Goal: Task Accomplishment & Management: Manage account settings

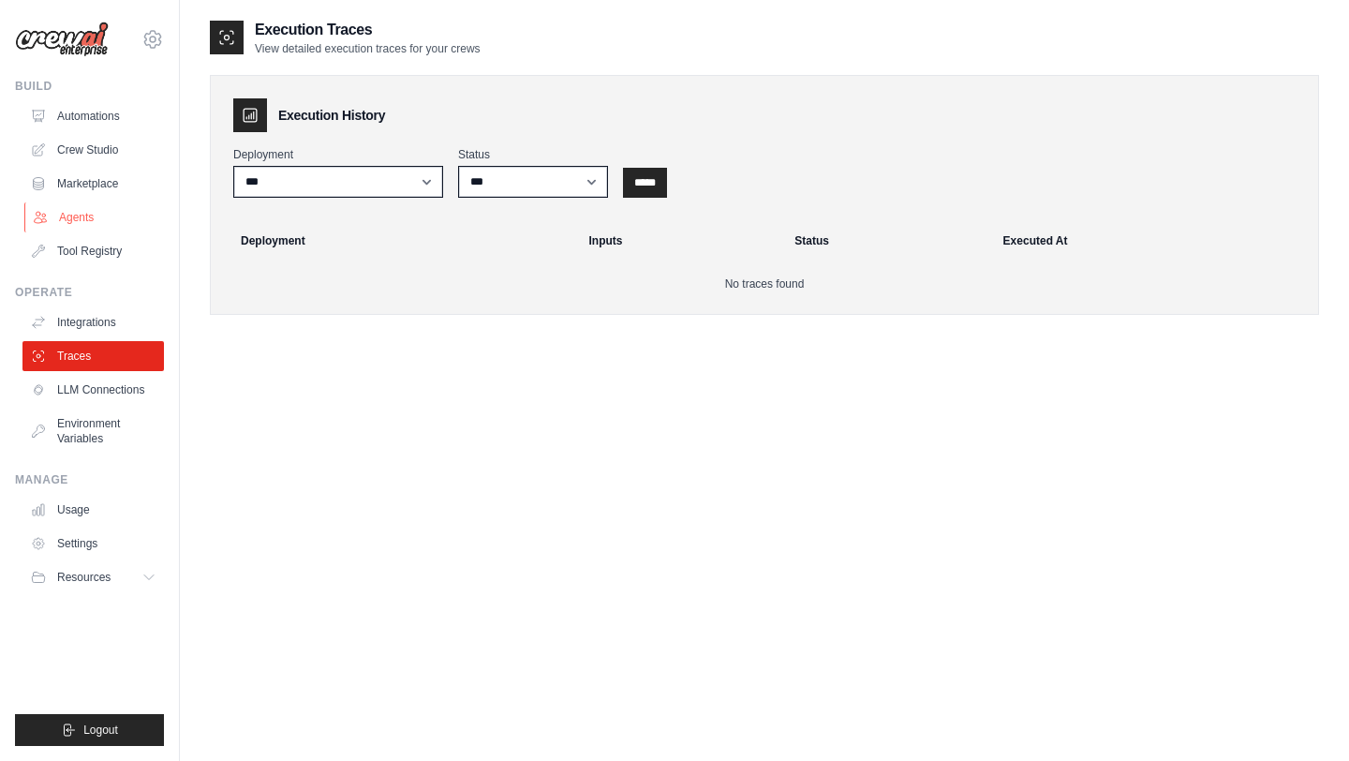
click at [78, 225] on link "Agents" at bounding box center [94, 217] width 141 height 30
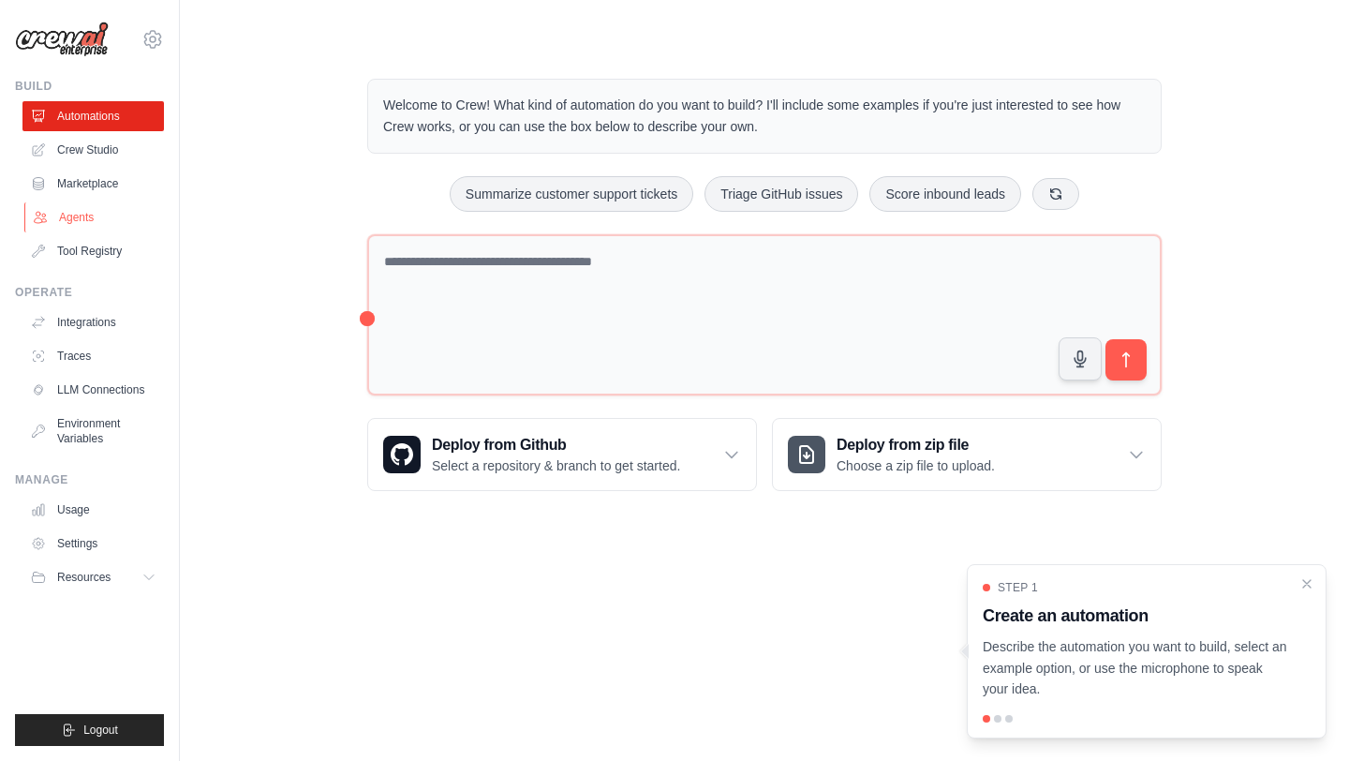
click at [65, 221] on link "Agents" at bounding box center [94, 217] width 141 height 30
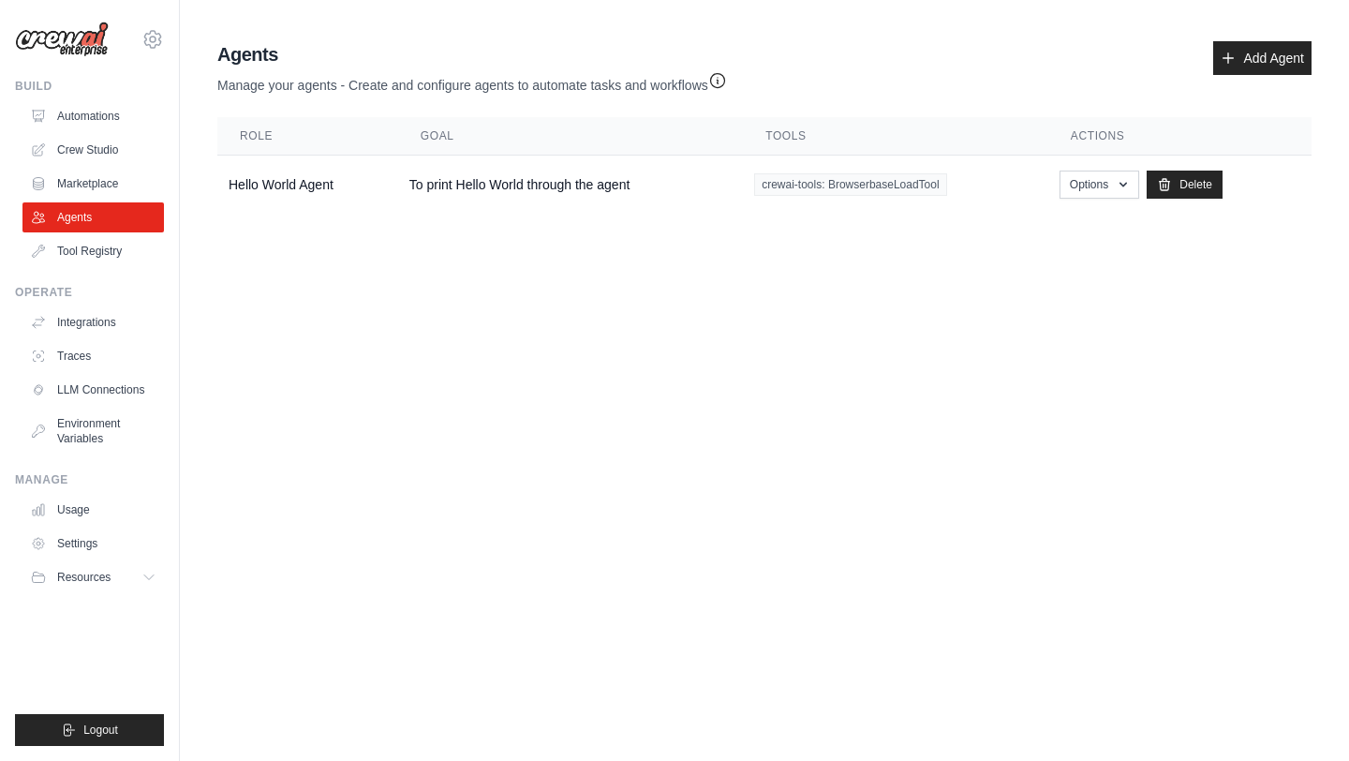
click at [955, 319] on body "sdalal2@ncsu.edu Settings Build Automations Crew Studio" at bounding box center [674, 380] width 1349 height 761
click at [82, 251] on link "Tool Registry" at bounding box center [94, 251] width 141 height 30
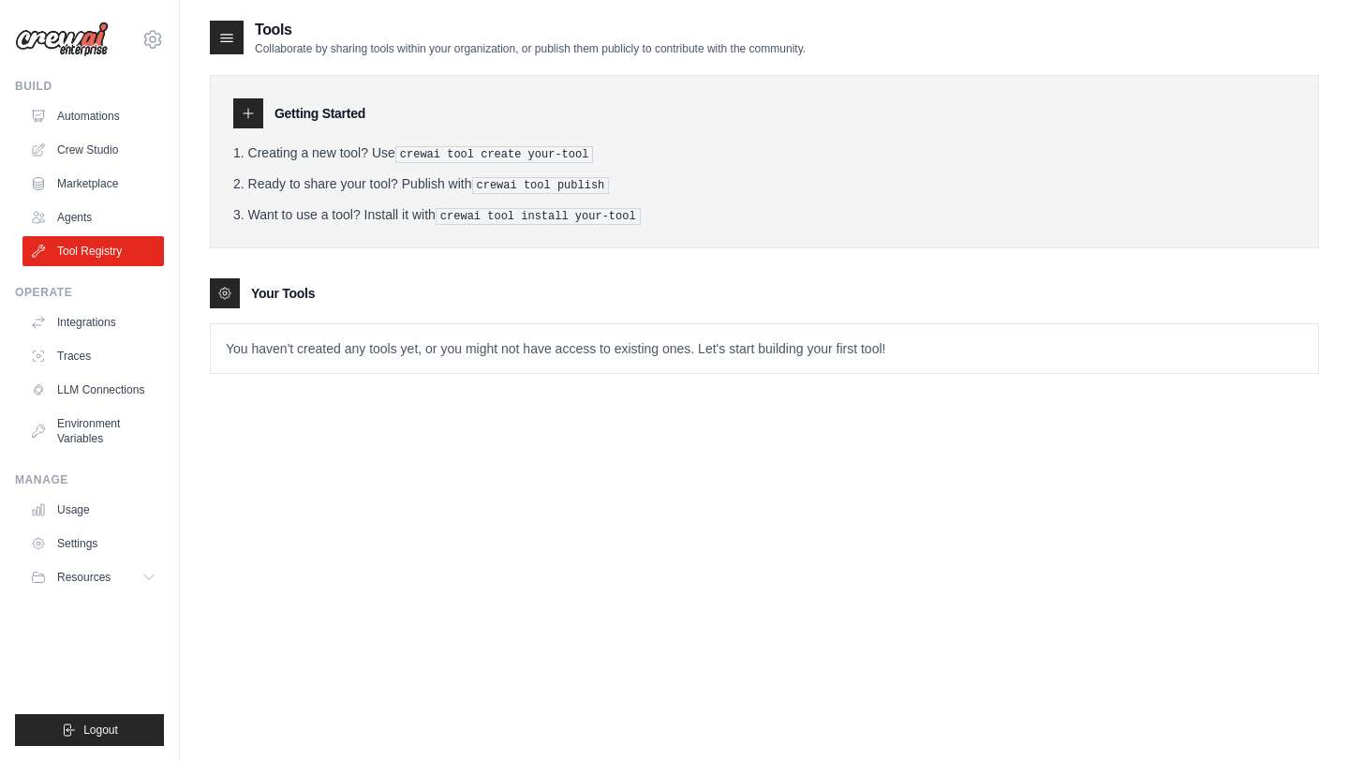
click at [271, 114] on div "Getting Started" at bounding box center [764, 113] width 1062 height 30
click at [256, 111] on div at bounding box center [248, 113] width 30 height 30
click at [245, 112] on icon at bounding box center [248, 113] width 15 height 15
click at [234, 35] on icon at bounding box center [226, 37] width 19 height 19
click at [233, 42] on icon at bounding box center [226, 37] width 19 height 19
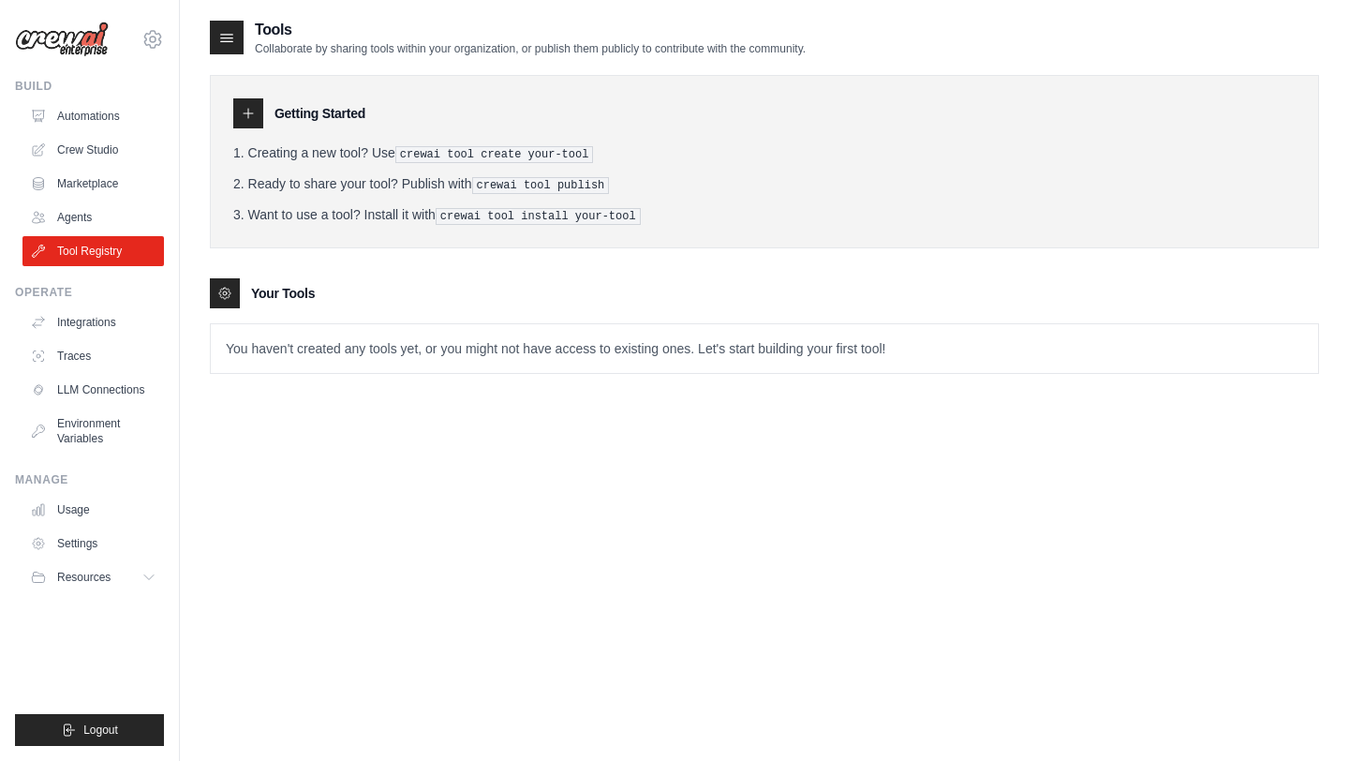
click at [295, 153] on li "Creating a new tool? Use crewai tool create your-tool" at bounding box center [764, 153] width 1062 height 20
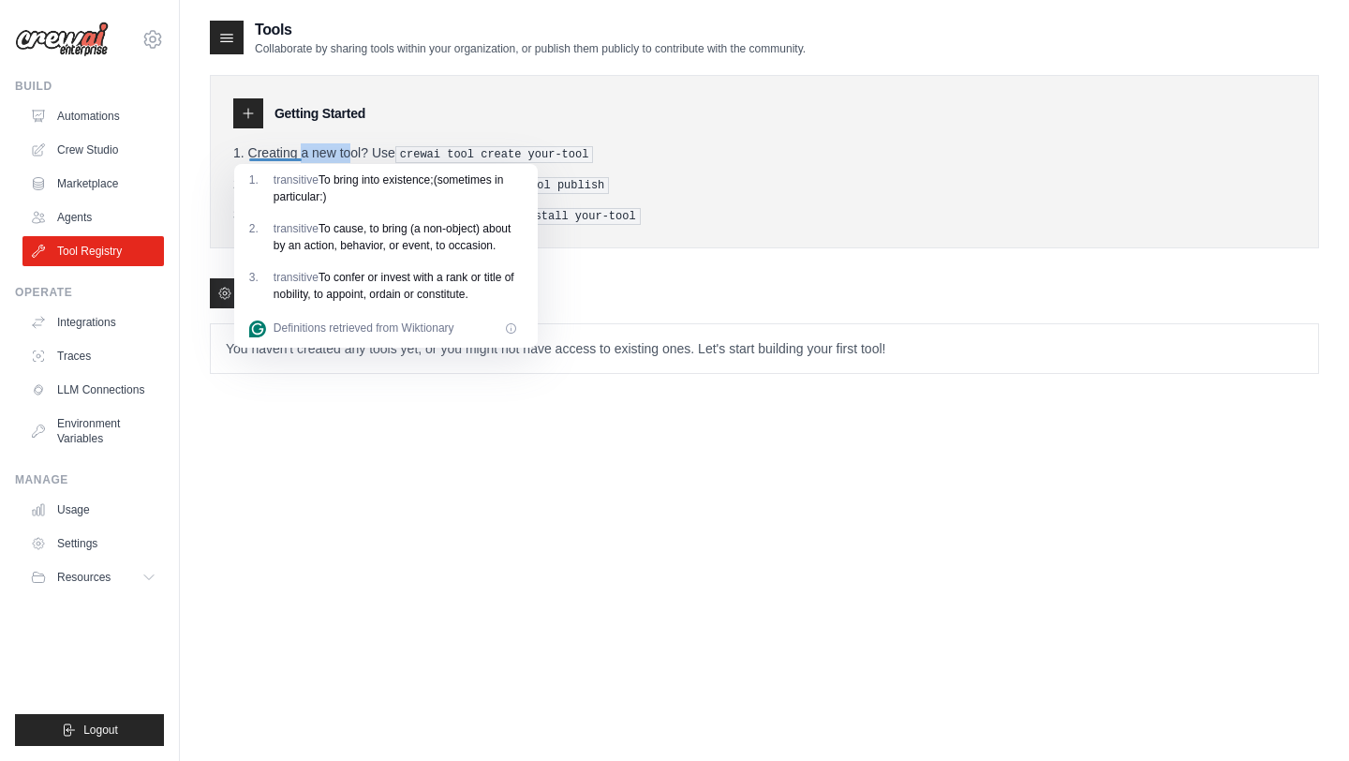
click at [447, 154] on pre "crewai tool create your-tool" at bounding box center [494, 154] width 199 height 17
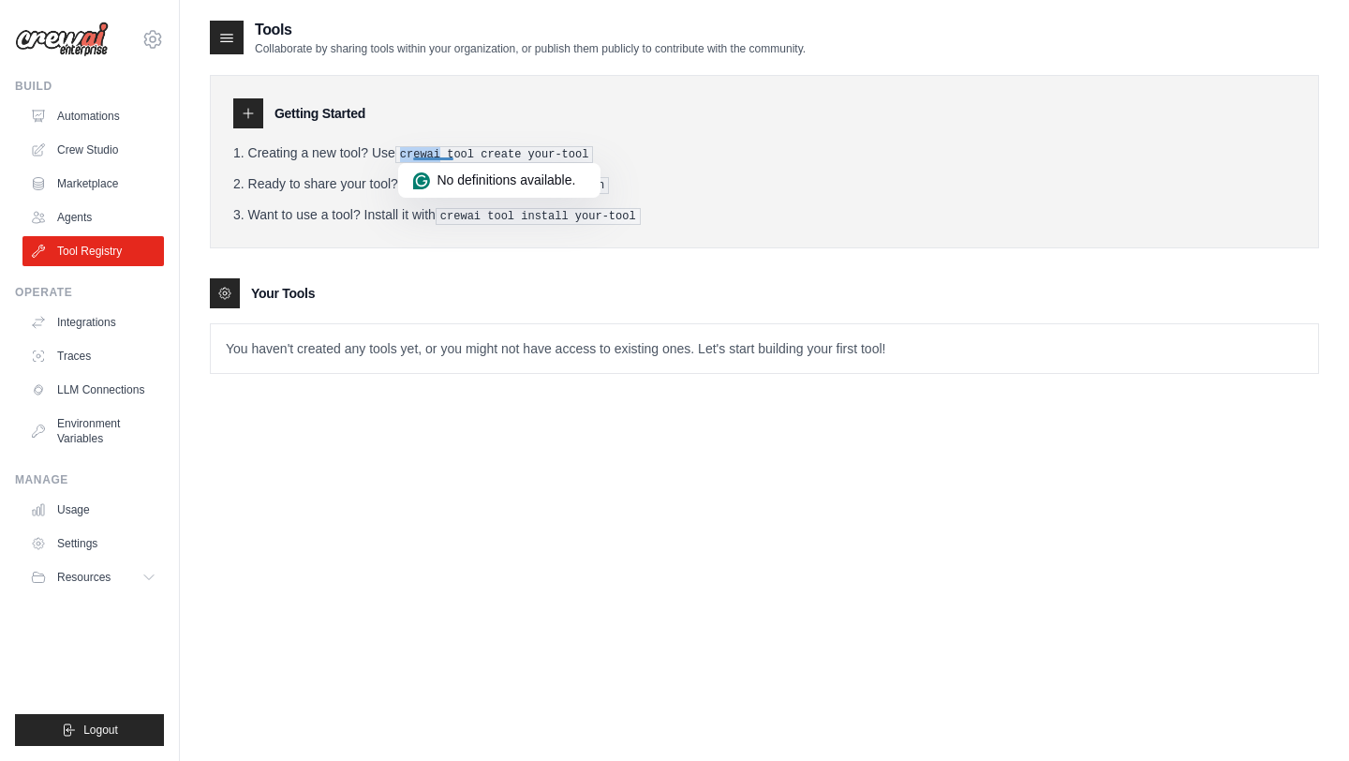
click at [522, 149] on pre "crewai tool create your-tool" at bounding box center [494, 154] width 199 height 17
drag, startPoint x: 598, startPoint y: 153, endPoint x: 411, endPoint y: 157, distance: 186.5
click at [411, 157] on pre "crewai tool create your-tool" at bounding box center [494, 154] width 199 height 17
click at [454, 317] on tools-list\a "Your Tools You haven't created any tools yet, or you might not have access to e…" at bounding box center [764, 326] width 1109 height 96
click at [293, 348] on p "You haven't created any tools yet, or you might not have access to existing one…" at bounding box center [764, 348] width 1107 height 49
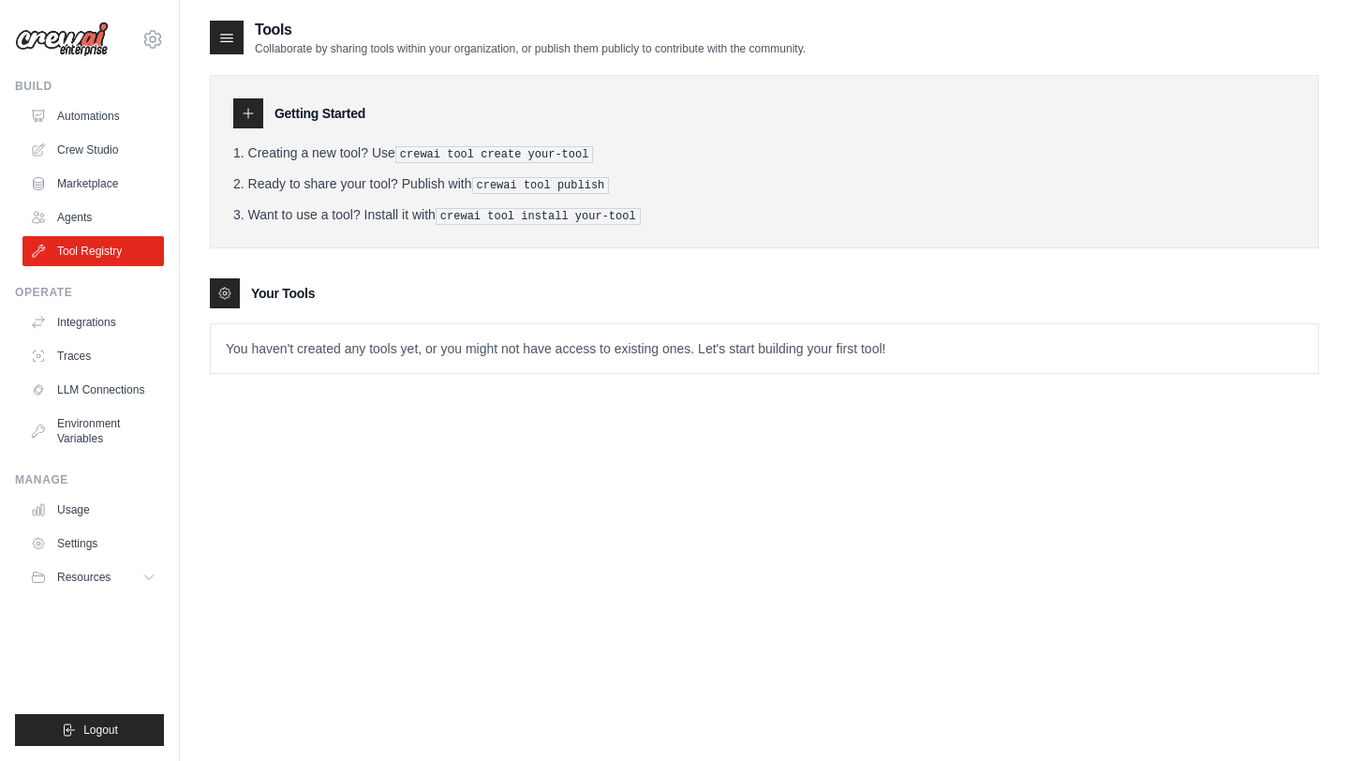
click at [229, 291] on icon at bounding box center [224, 293] width 11 height 11
click at [249, 114] on icon at bounding box center [248, 113] width 15 height 15
click at [501, 405] on div "Tools Collaborate by sharing tools within your organization, or publish them pu…" at bounding box center [764, 399] width 1109 height 761
click at [602, 348] on p "You haven't created any tools yet, or you might not have access to existing one…" at bounding box center [764, 348] width 1107 height 49
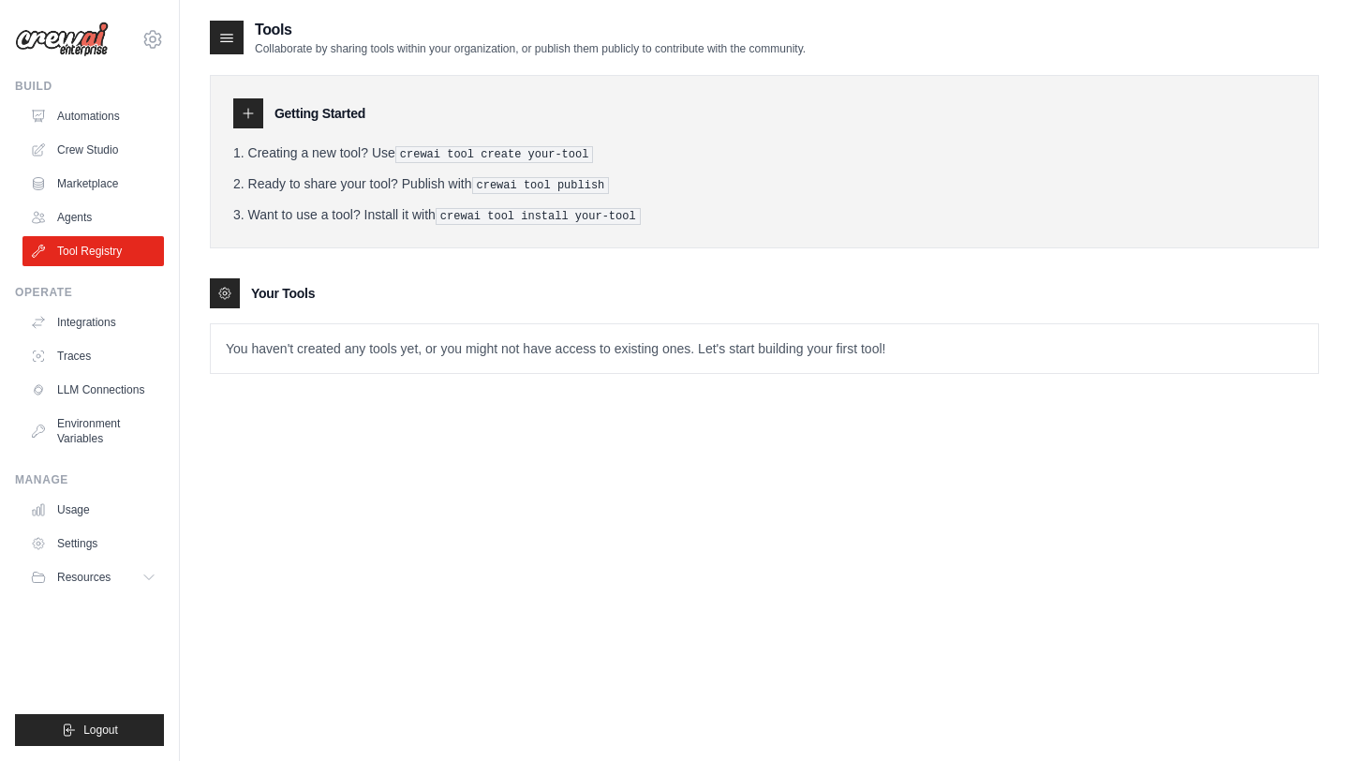
click at [732, 374] on div "Tools Collaborate by sharing tools within your organization, or publish them pu…" at bounding box center [764, 211] width 1109 height 385
click at [634, 334] on p "You haven't created any tools yet, or you might not have access to existing one…" at bounding box center [764, 348] width 1107 height 49
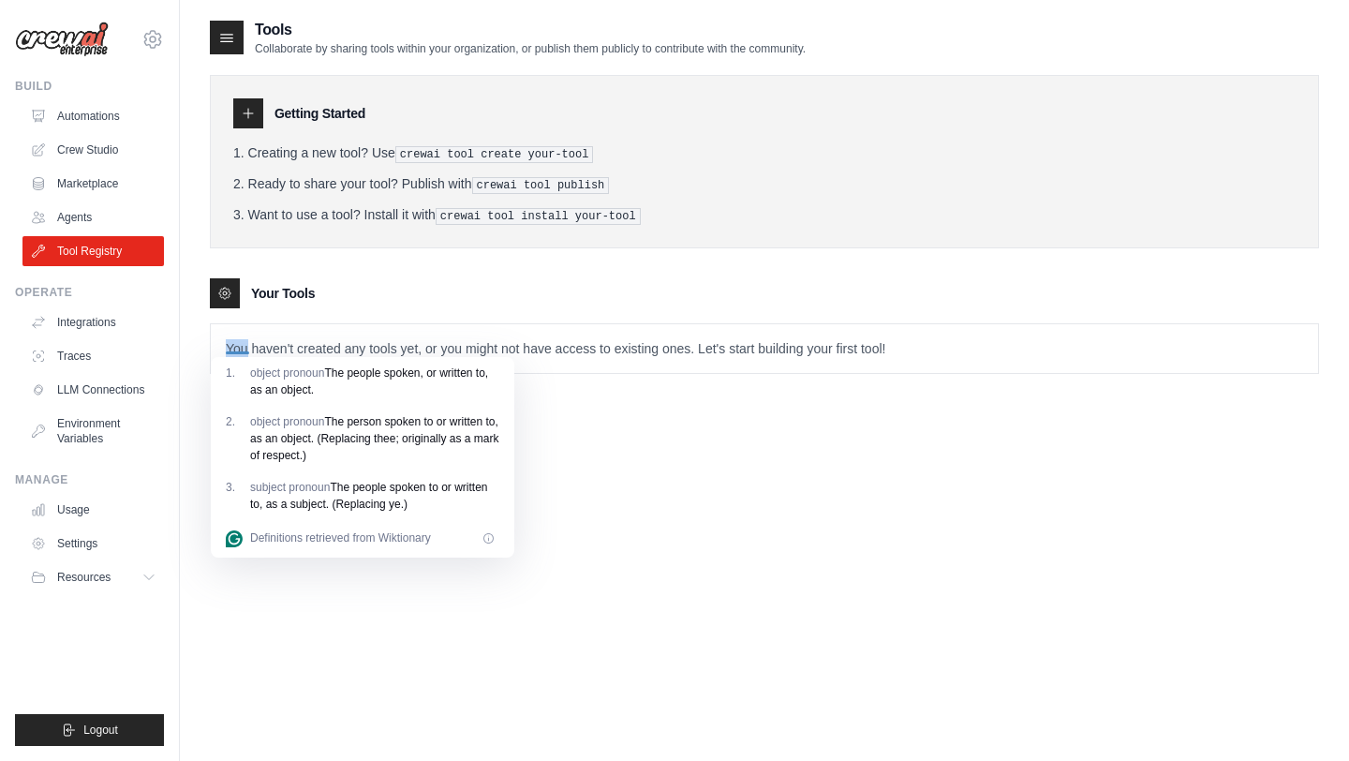
click at [611, 350] on p "You haven't created any tools yet, or you might not have access to existing one…" at bounding box center [764, 348] width 1107 height 49
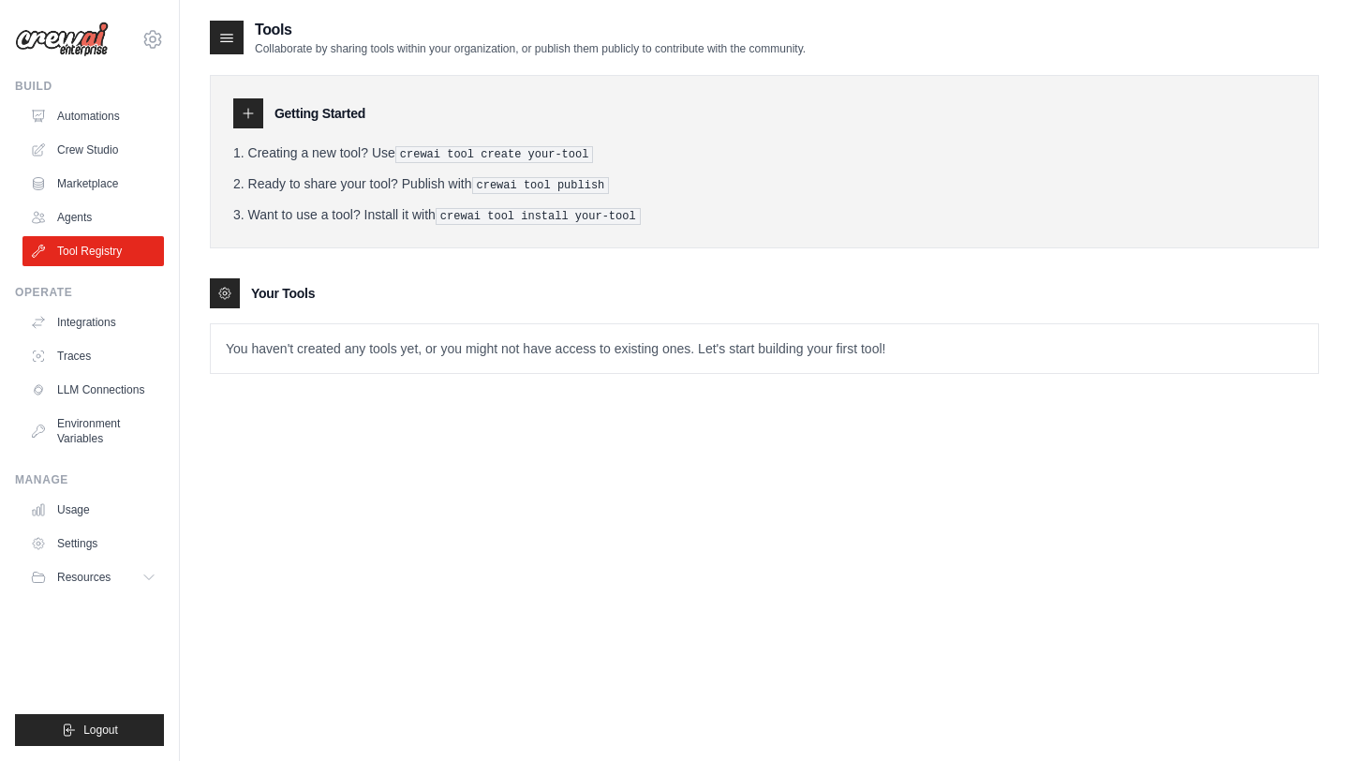
click at [539, 187] on pre "crewai tool publish" at bounding box center [541, 185] width 138 height 17
click at [232, 39] on icon at bounding box center [226, 37] width 19 height 19
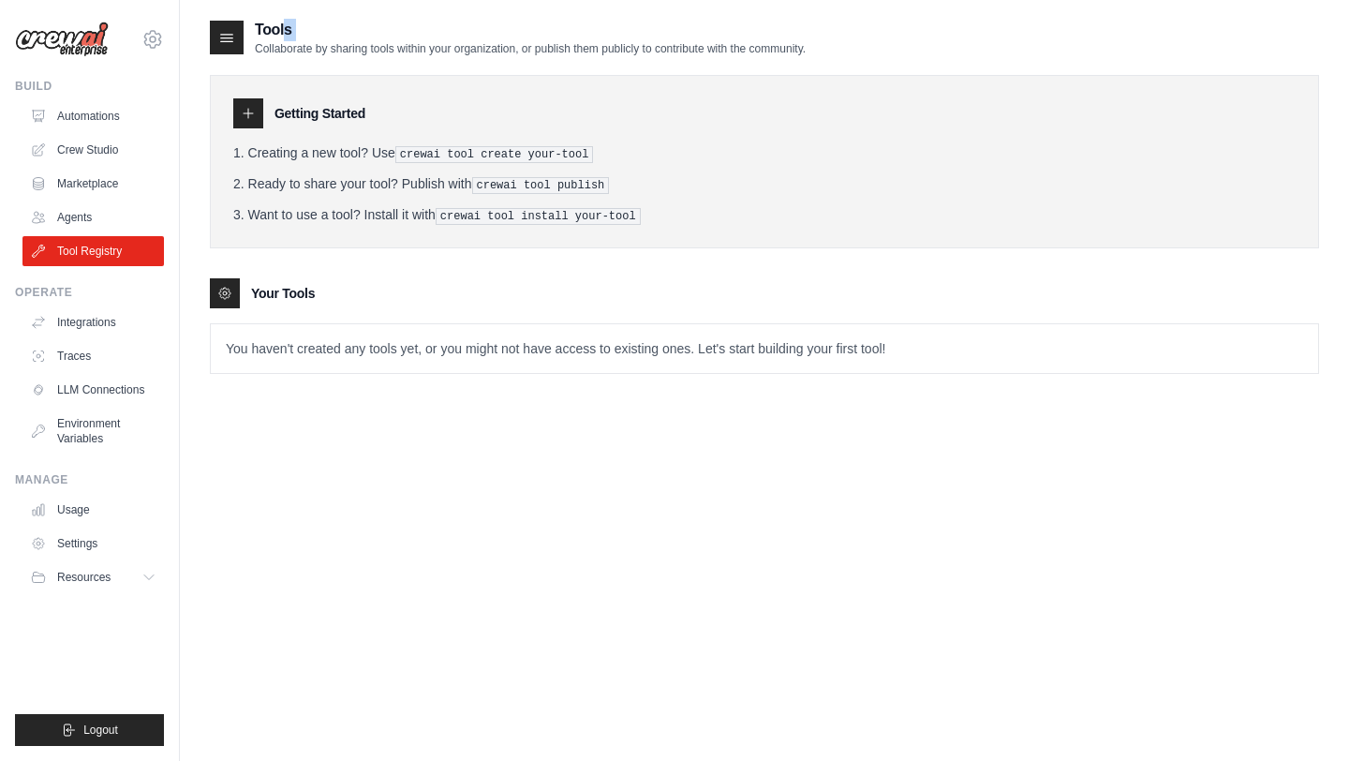
click at [232, 39] on icon at bounding box center [226, 37] width 19 height 19
click at [215, 37] on div at bounding box center [227, 38] width 34 height 34
click at [273, 168] on ol "Creating a new tool? Use crewai tool create your-tool Ready to share your tool?…" at bounding box center [764, 184] width 1062 height 82
click at [228, 35] on icon at bounding box center [227, 38] width 12 height 7
click at [233, 53] on div at bounding box center [227, 38] width 34 height 34
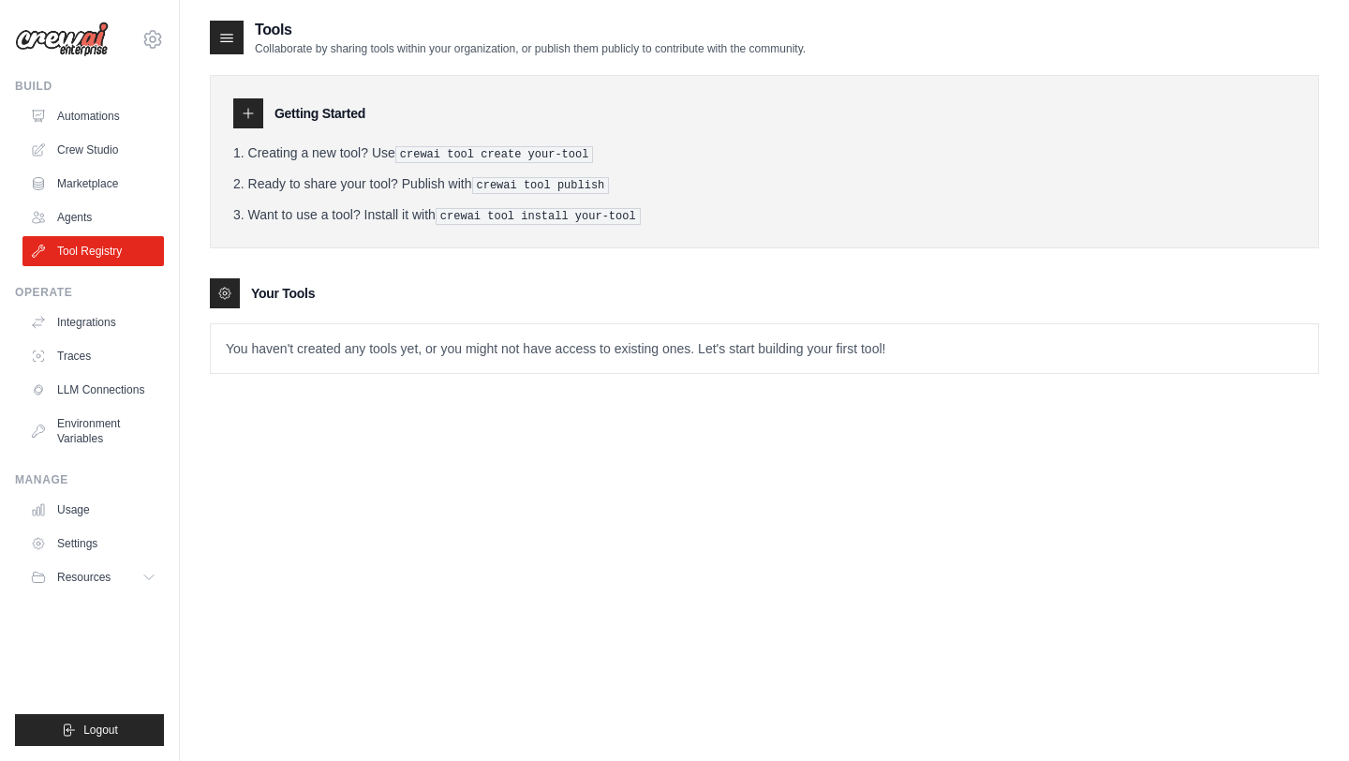
drag, startPoint x: 580, startPoint y: 366, endPoint x: 539, endPoint y: 365, distance: 41.2
click at [539, 365] on p "You haven't created any tools yet, or you might not have access to existing one…" at bounding box center [764, 348] width 1107 height 49
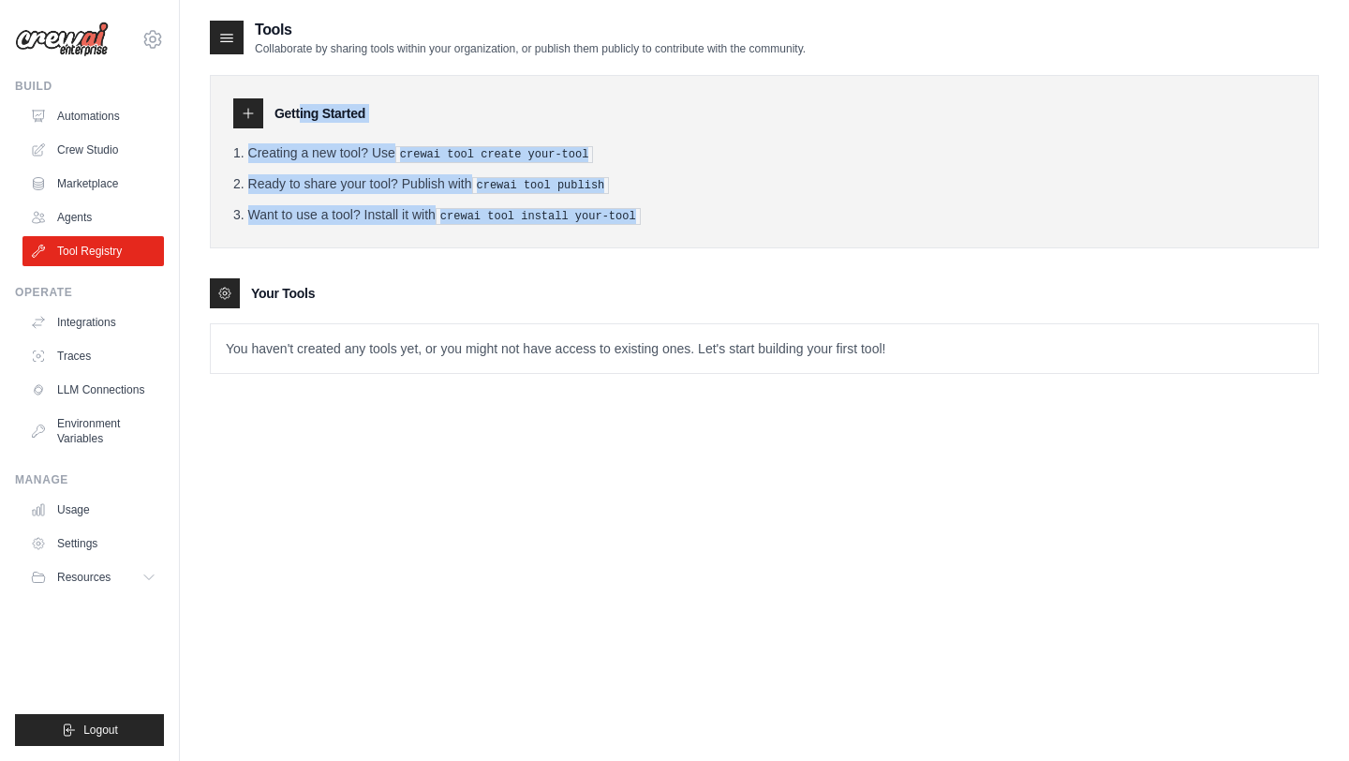
drag, startPoint x: 669, startPoint y: 211, endPoint x: 211, endPoint y: 112, distance: 468.6
click at [211, 110] on div "Getting Started Creating a new tool? Use crewai tool create your-tool Ready to …" at bounding box center [764, 161] width 1109 height 173
copy div "Getting Started Creating a new tool? Use crewai tool create your-tool Ready to …"
click at [76, 224] on link "Agents" at bounding box center [94, 217] width 141 height 30
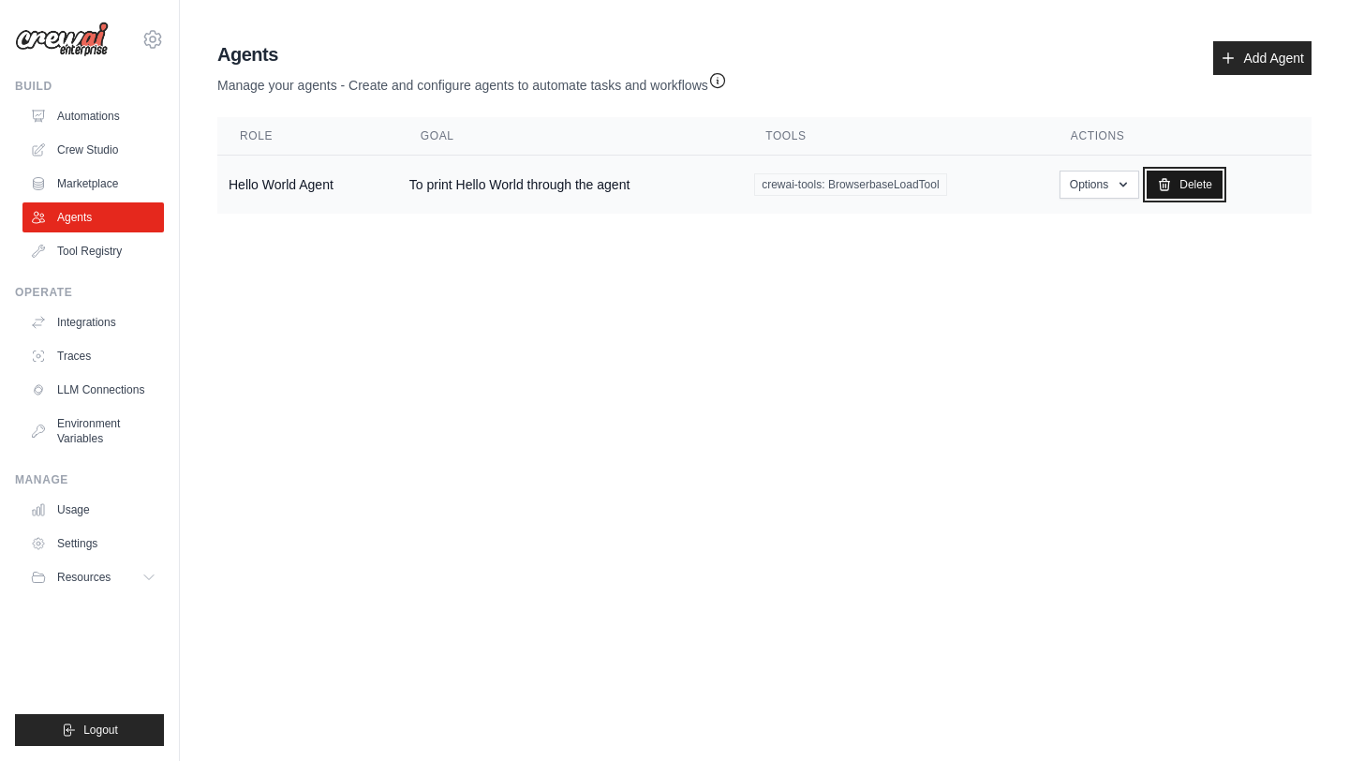
click at [1188, 191] on link "Delete" at bounding box center [1185, 185] width 76 height 28
